Goal: Task Accomplishment & Management: Complete application form

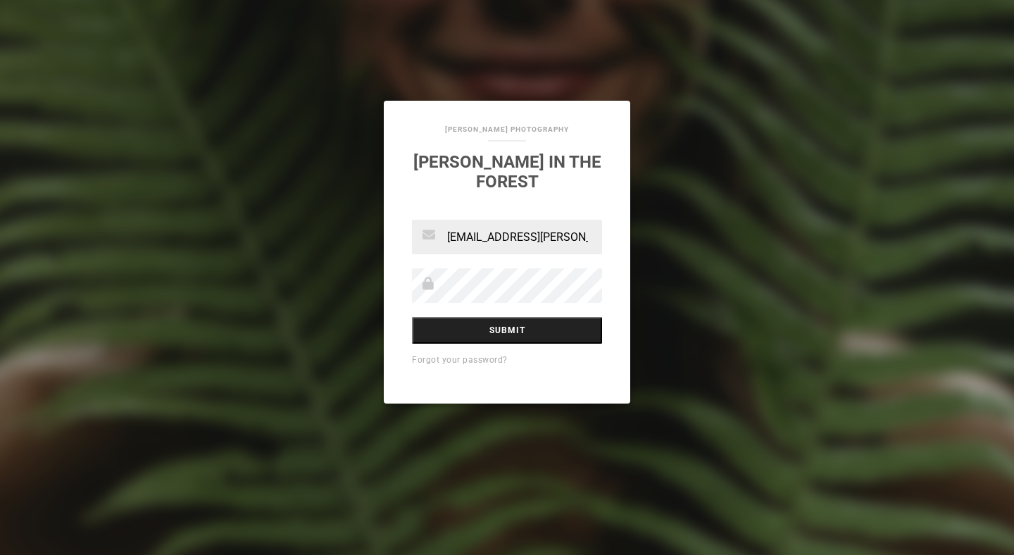
type input "[EMAIL_ADDRESS][PERSON_NAME][DOMAIN_NAME]"
click at [482, 322] on input "Submit" at bounding box center [507, 330] width 190 height 27
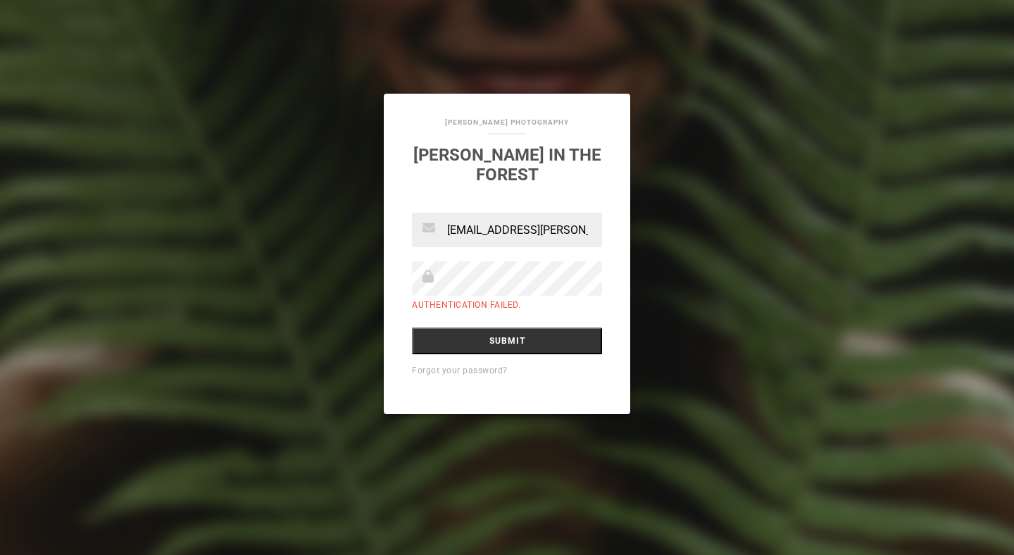
click at [530, 222] on input "[EMAIL_ADDRESS][PERSON_NAME][DOMAIN_NAME]" at bounding box center [507, 230] width 190 height 34
click at [502, 327] on input "Submit" at bounding box center [507, 340] width 190 height 27
click at [536, 221] on input "[EMAIL_ADDRESS][PERSON_NAME][DOMAIN_NAME]" at bounding box center [507, 230] width 190 height 34
click at [527, 218] on input "[EMAIL_ADDRESS][PERSON_NAME][DOMAIN_NAME]" at bounding box center [507, 230] width 190 height 34
type input "[EMAIL_ADDRESS][PERSON_NAME][DOMAIN_NAME]"
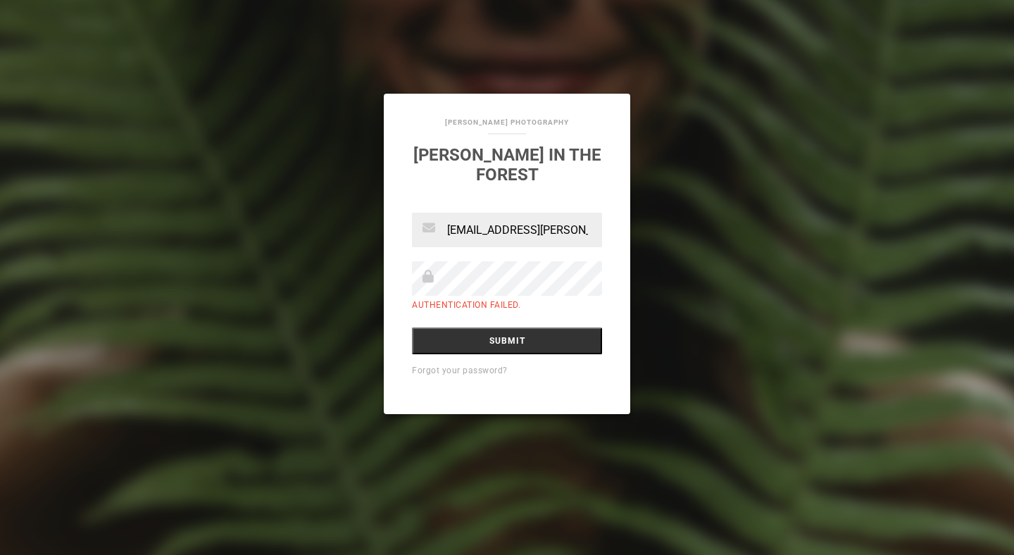
click at [412, 327] on input "Submit" at bounding box center [507, 340] width 190 height 27
